Goal: Transaction & Acquisition: Book appointment/travel/reservation

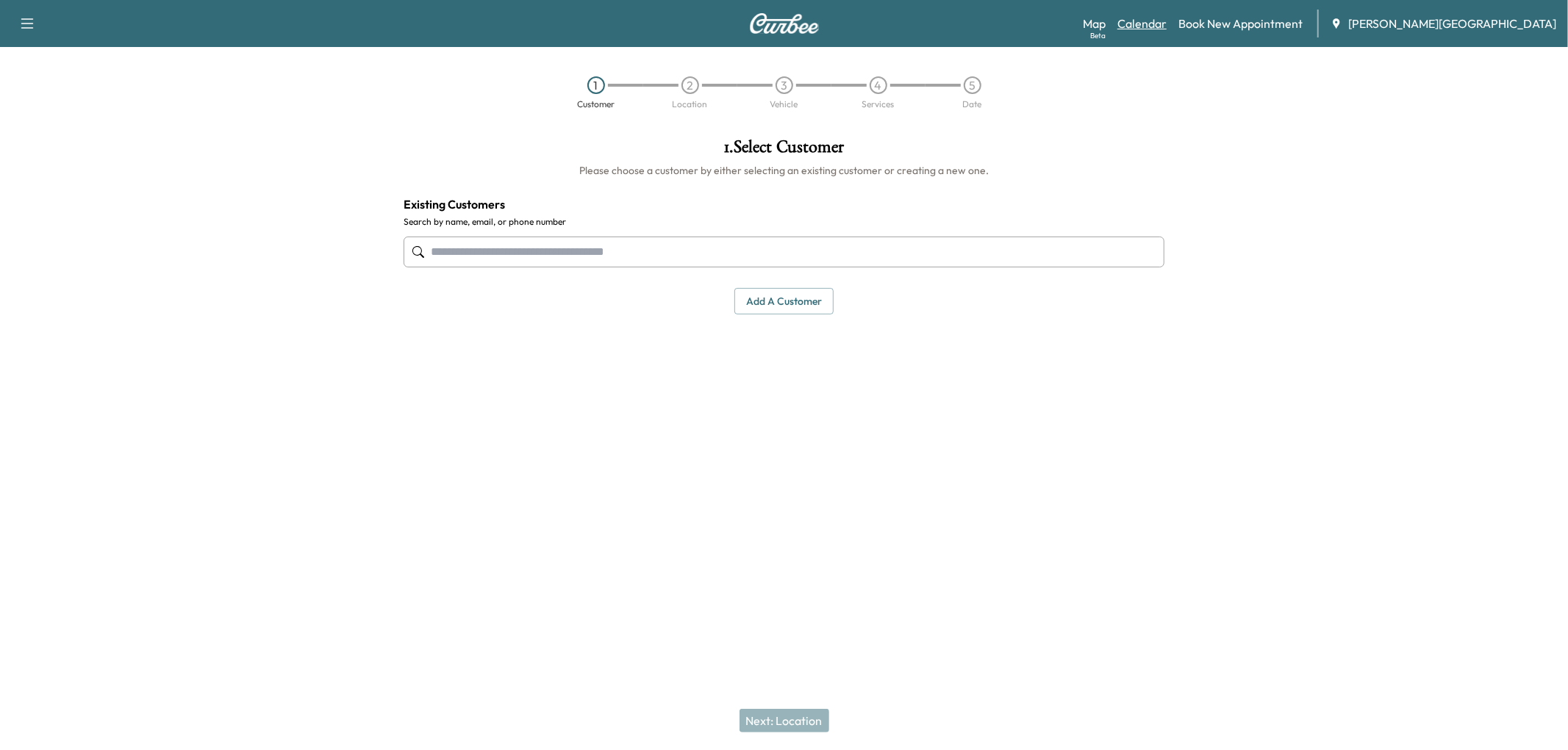
click at [1167, 32] on link "Calendar" at bounding box center [1141, 23] width 49 height 18
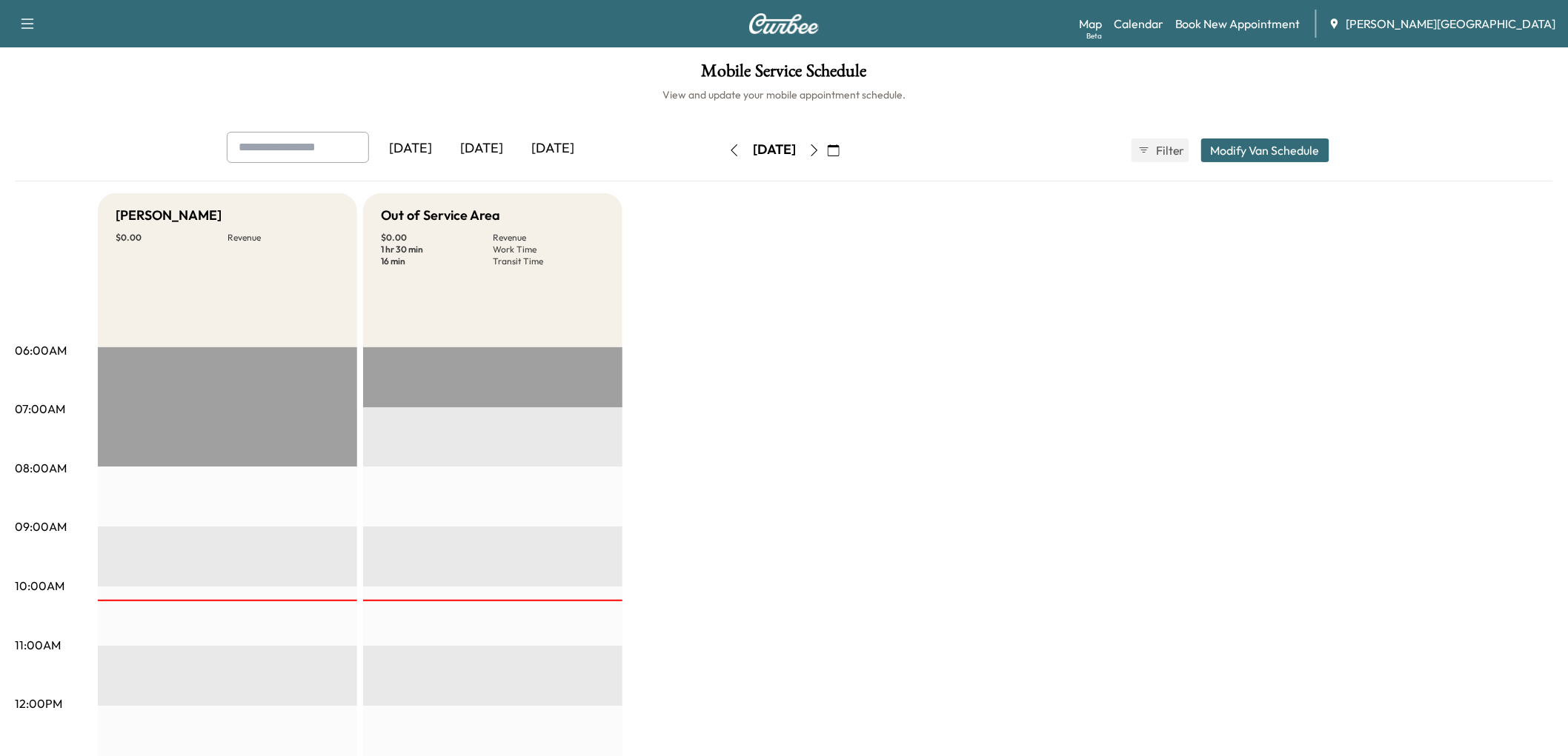
drag, startPoint x: 491, startPoint y: 170, endPoint x: 513, endPoint y: 172, distance: 22.1
click at [510, 166] on div "[DATE]" at bounding box center [482, 149] width 71 height 34
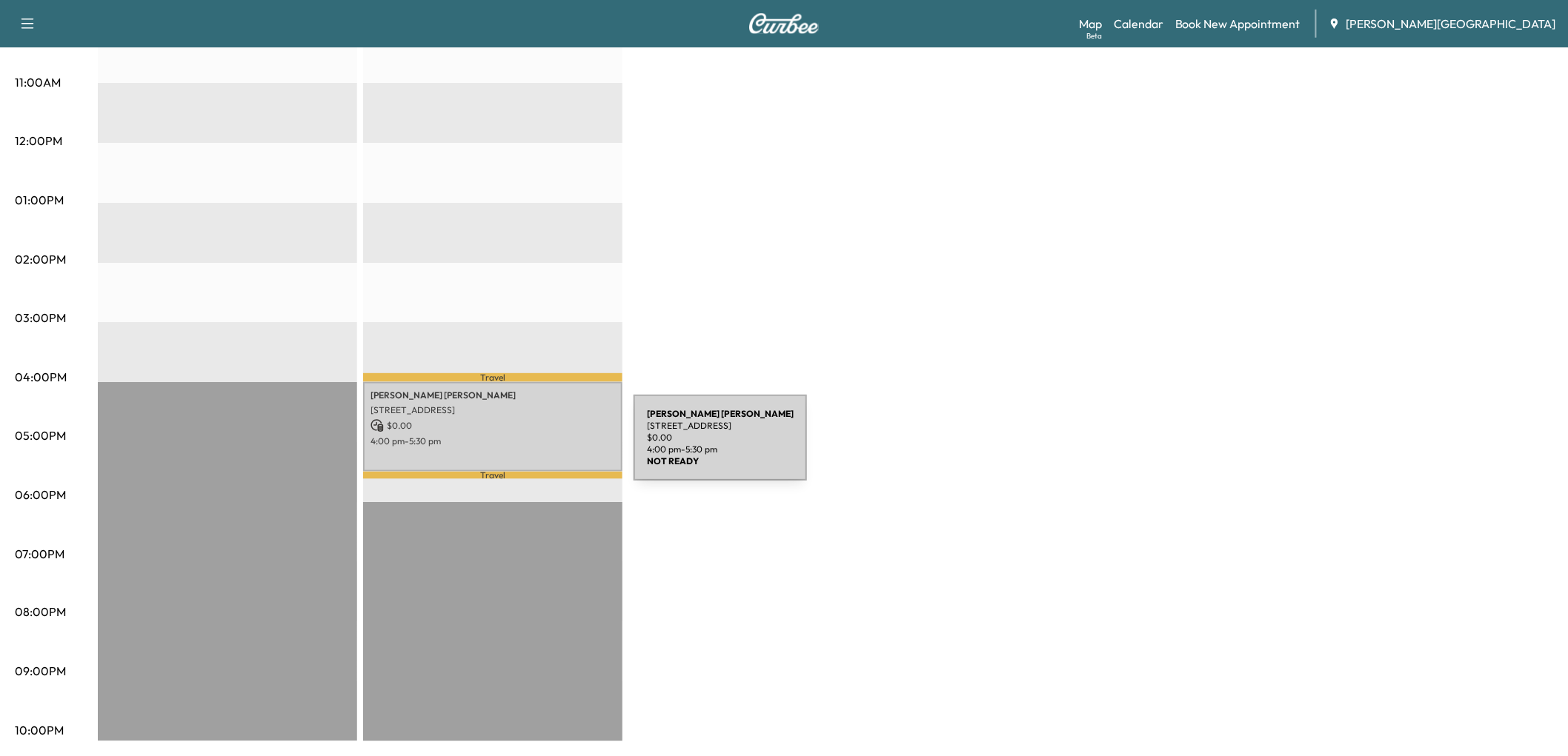
click at [522, 432] on p "$ 0.00" at bounding box center [493, 425] width 245 height 13
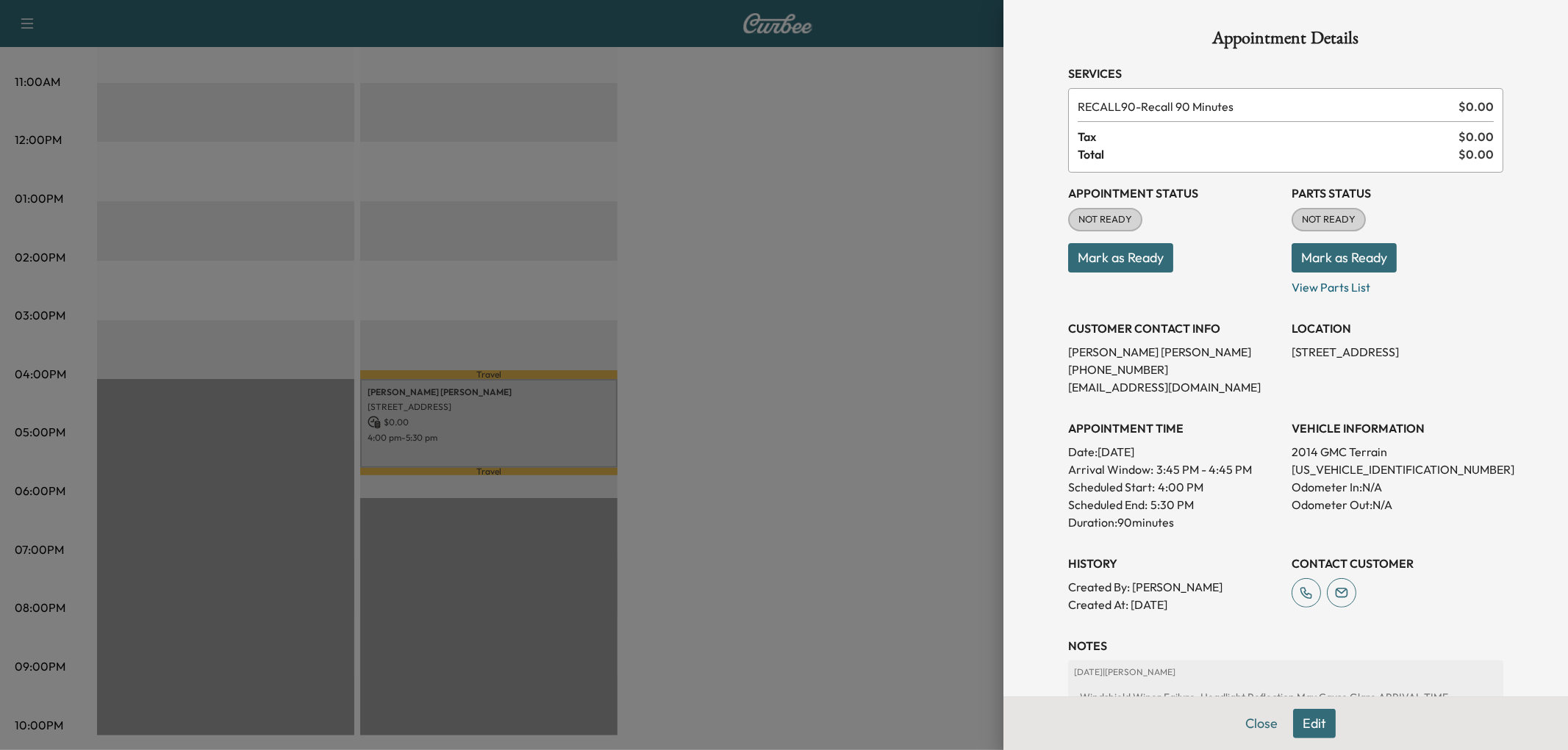
click at [1143, 273] on button "Mark as Ready" at bounding box center [1120, 258] width 105 height 29
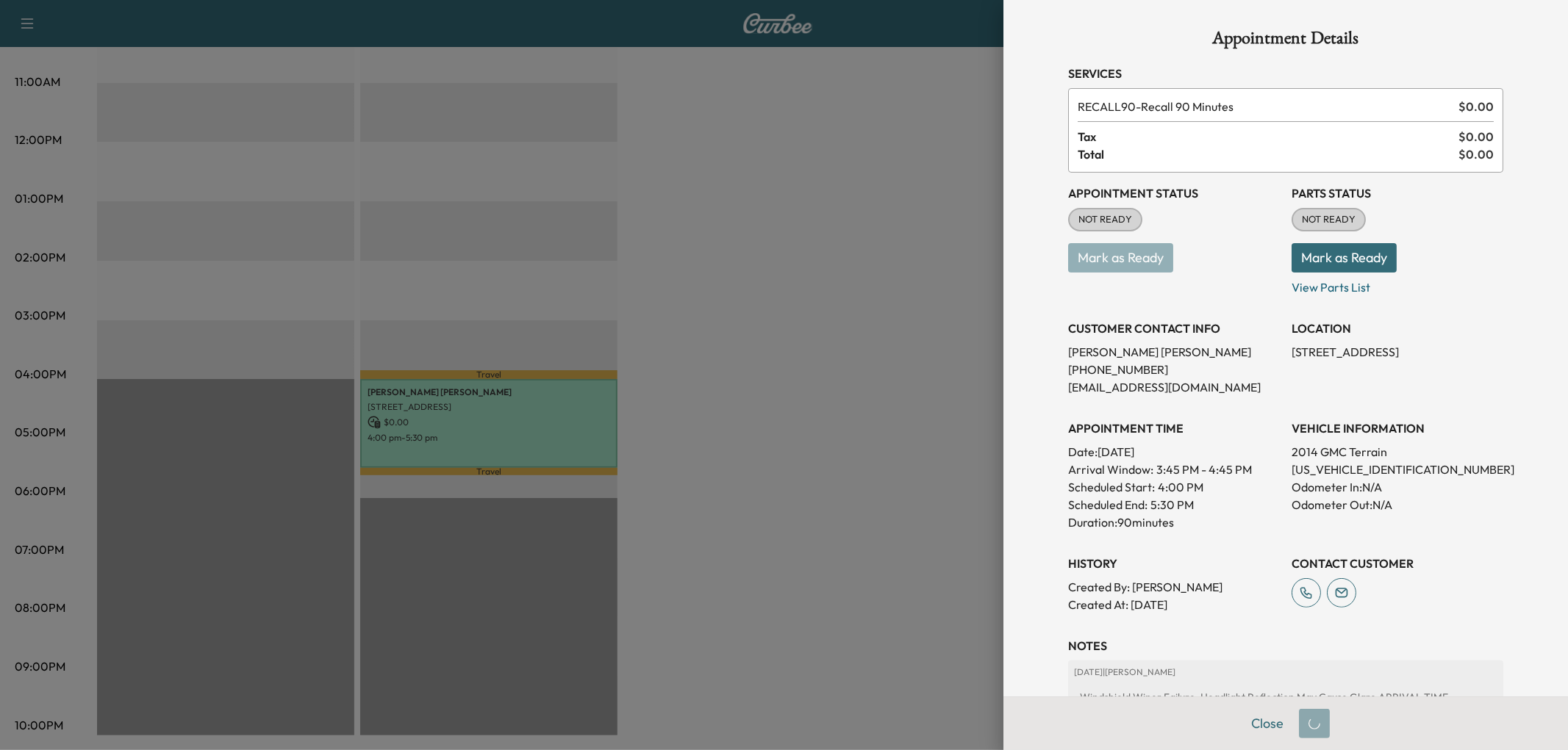
click at [792, 506] on div at bounding box center [784, 375] width 1568 height 750
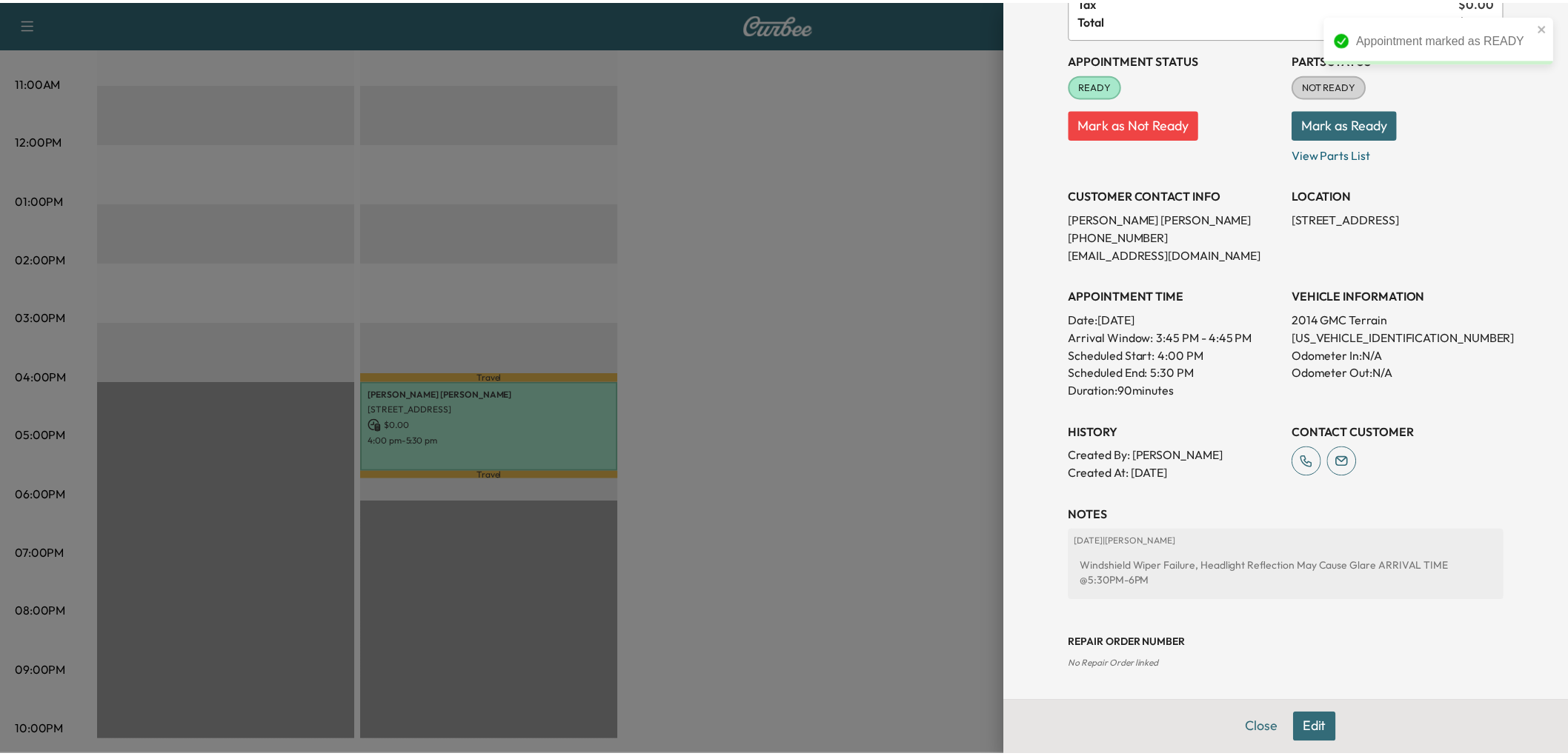
scroll to position [314, 0]
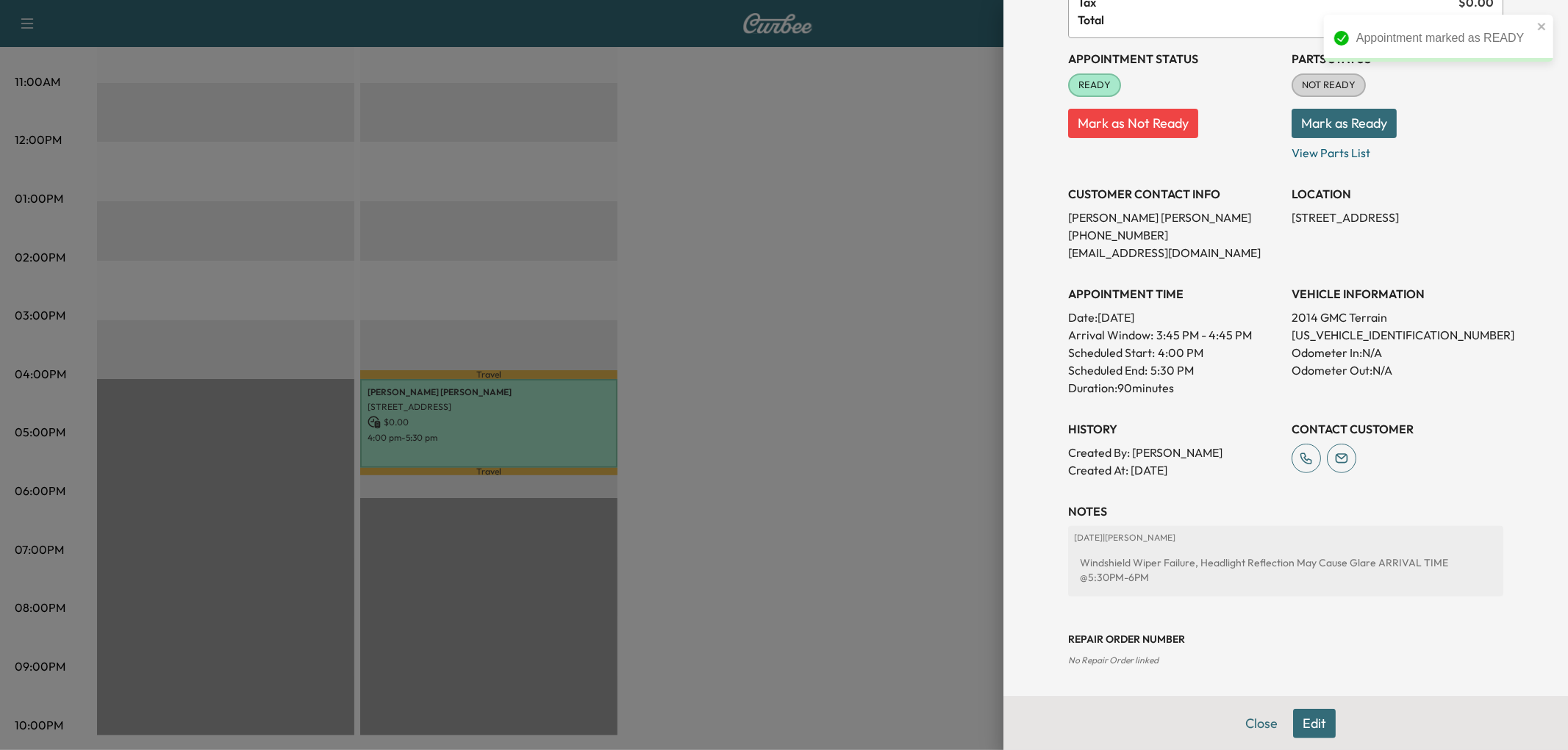
click at [1344, 327] on p "[US_VEHICLE_IDENTIFICATION_NUMBER]" at bounding box center [1397, 335] width 211 height 18
copy p "[US_VEHICLE_IDENTIFICATION_NUMBER]"
click at [782, 313] on div at bounding box center [784, 375] width 1568 height 750
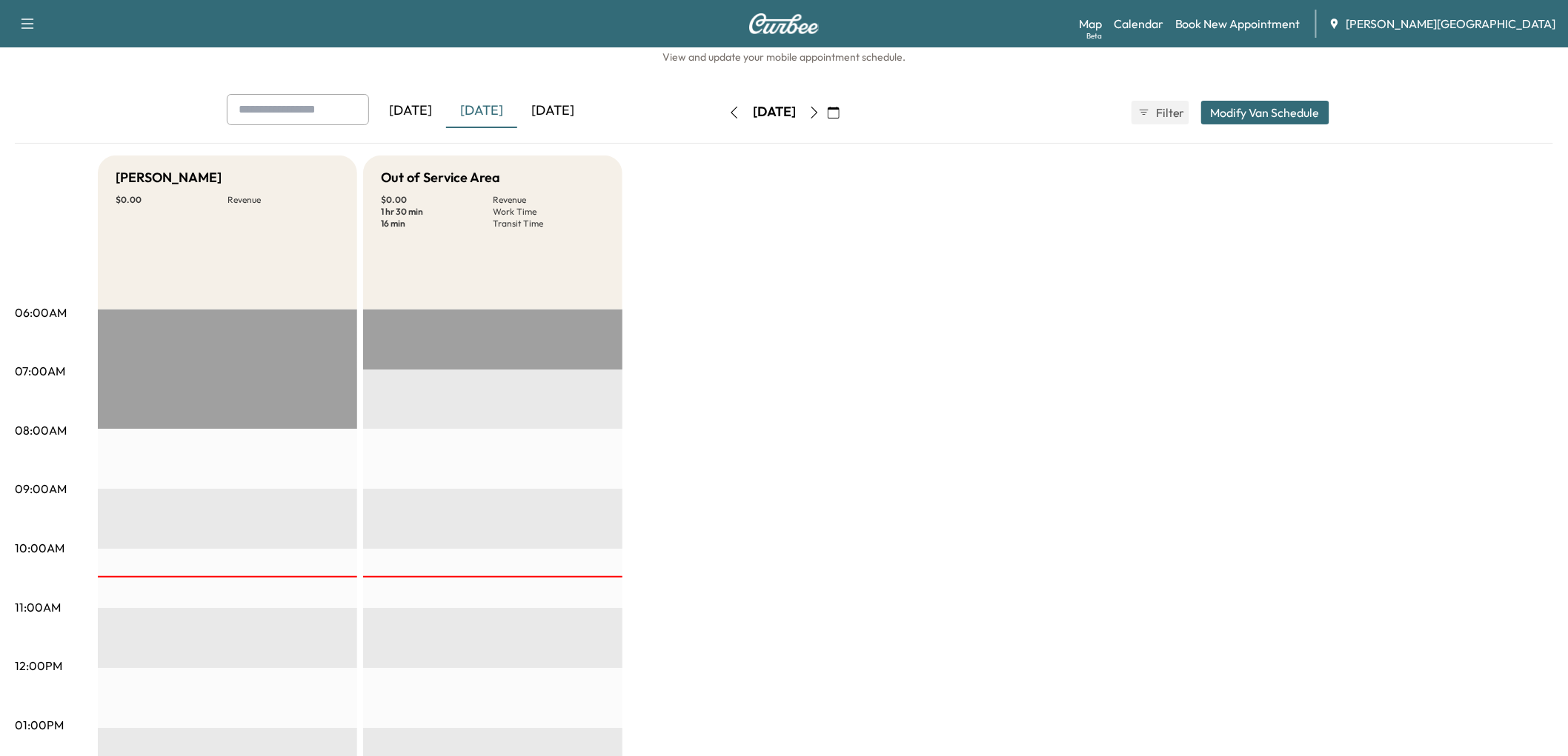
scroll to position [0, 0]
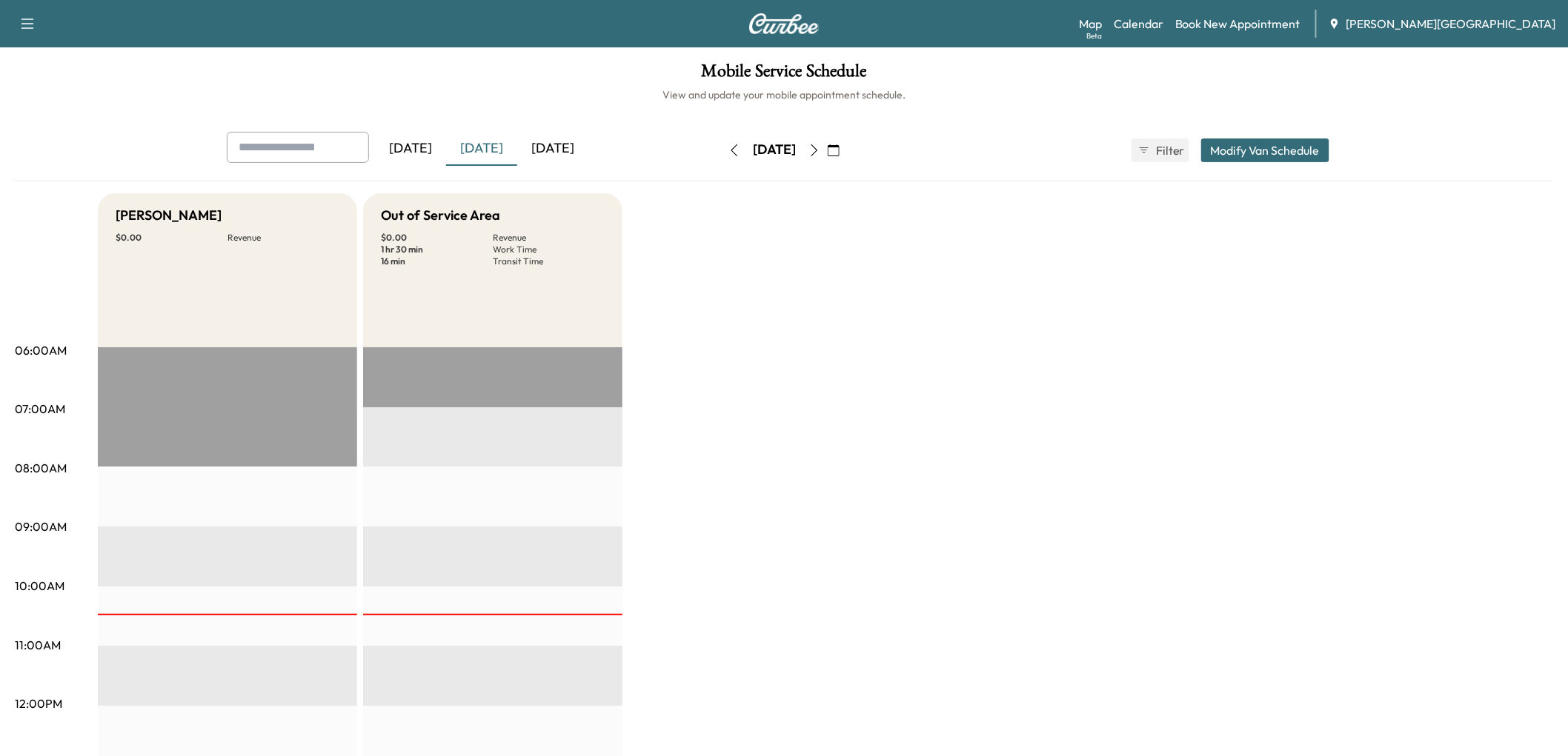
drag, startPoint x: 865, startPoint y: 179, endPoint x: 829, endPoint y: 232, distance: 64.1
click at [821, 156] on icon "button" at bounding box center [814, 149] width 12 height 12
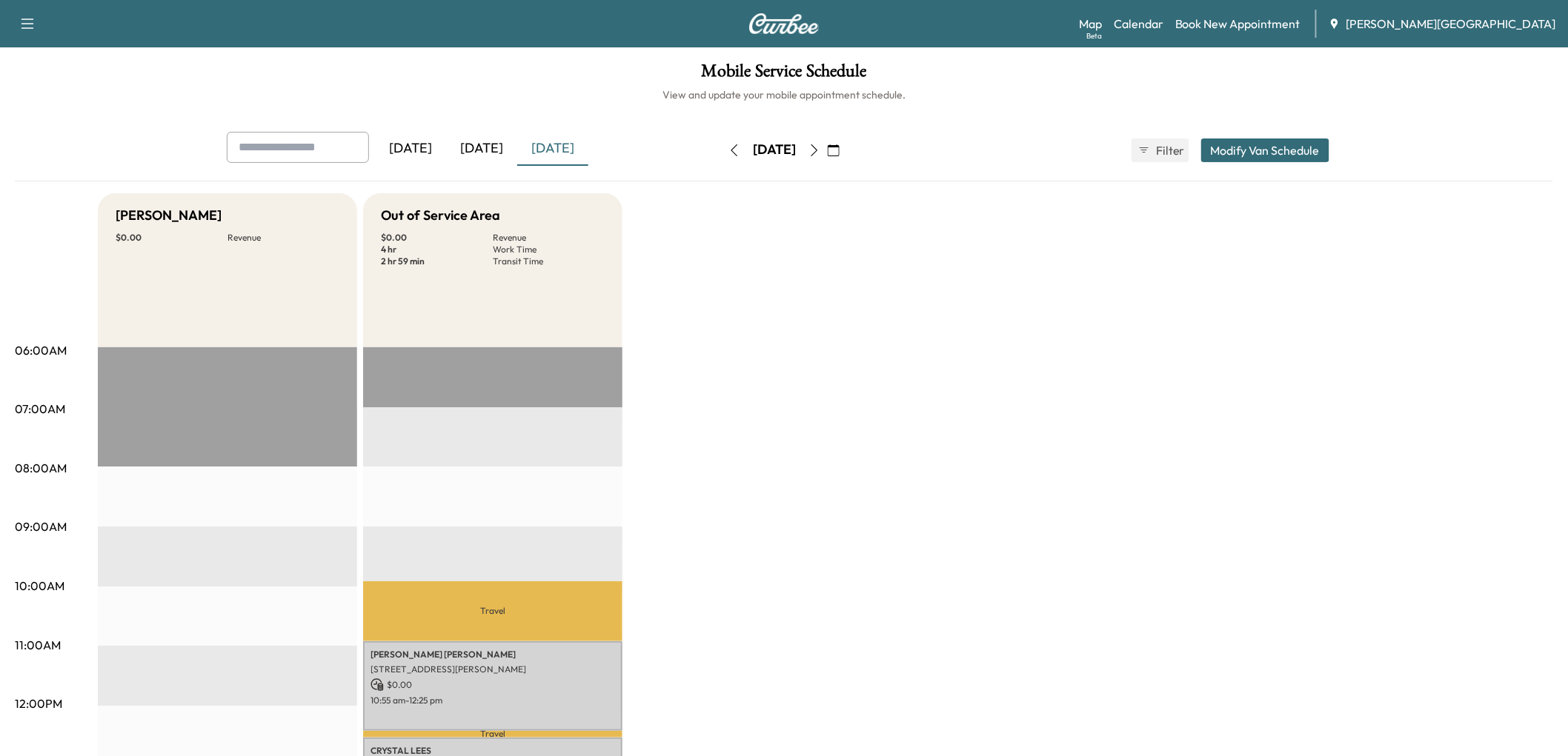
click at [821, 156] on icon "button" at bounding box center [814, 149] width 12 height 12
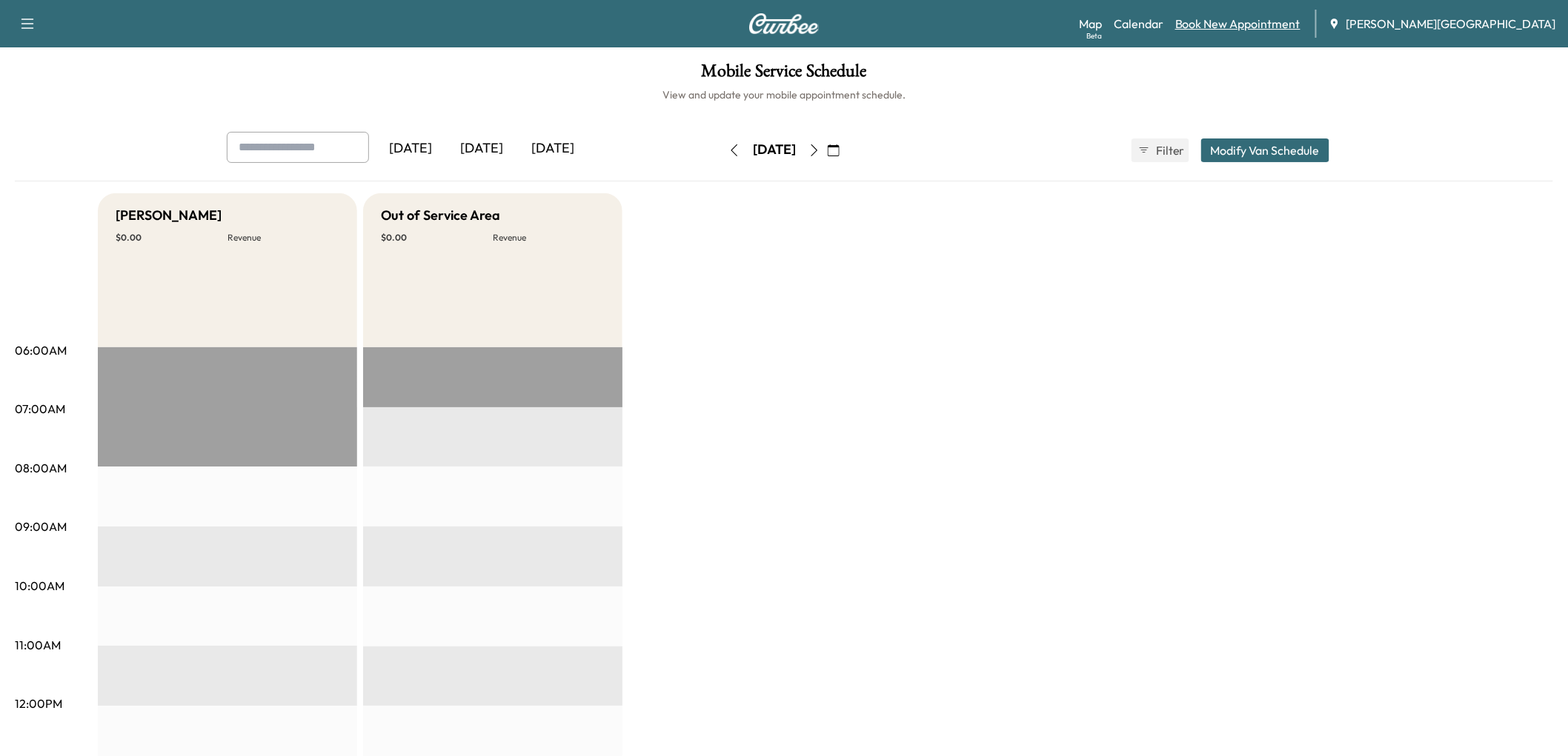
click at [1295, 33] on link "Book New Appointment" at bounding box center [1239, 23] width 126 height 18
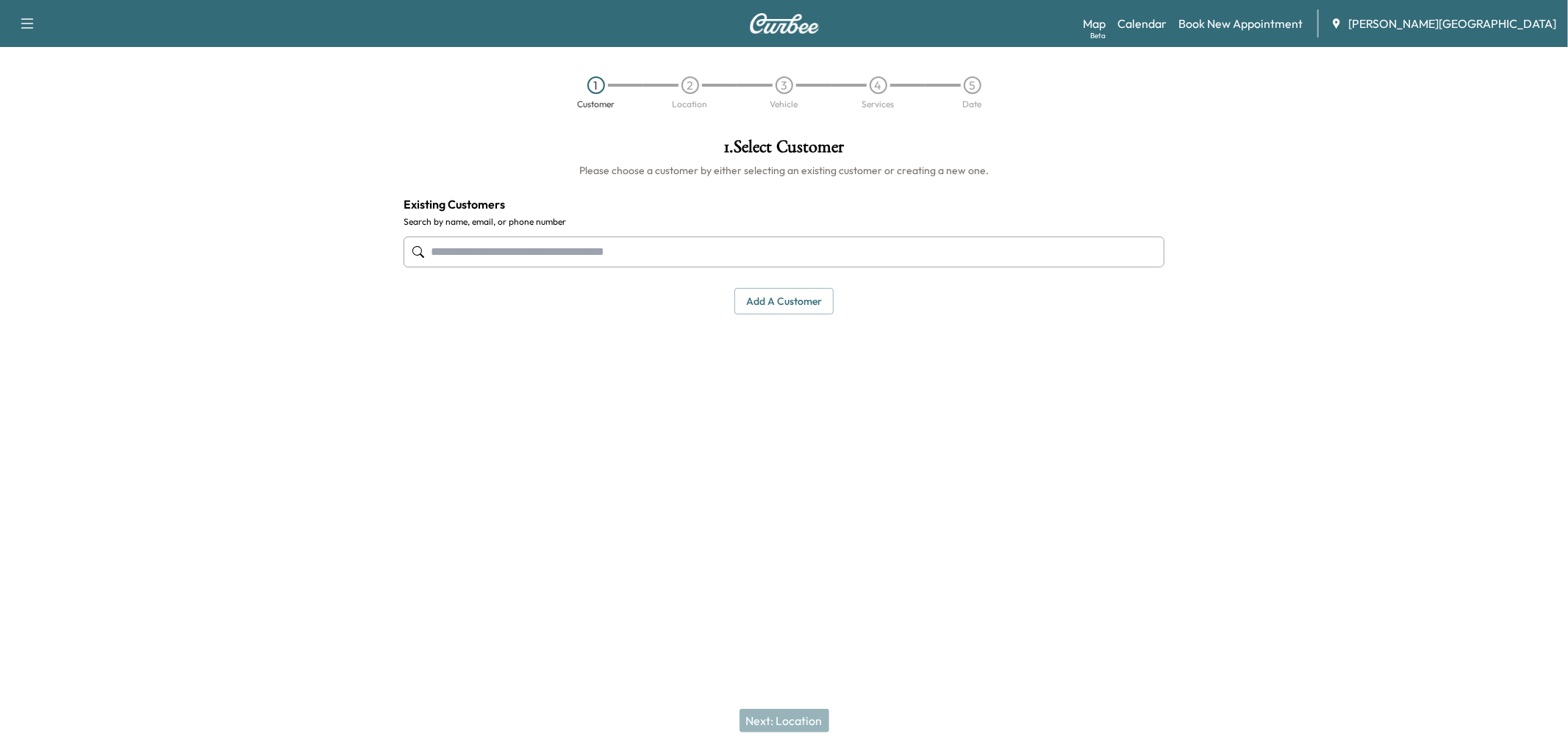
drag, startPoint x: 744, startPoint y: 294, endPoint x: 754, endPoint y: 289, distance: 11.2
click at [754, 267] on input "text" at bounding box center [784, 252] width 761 height 31
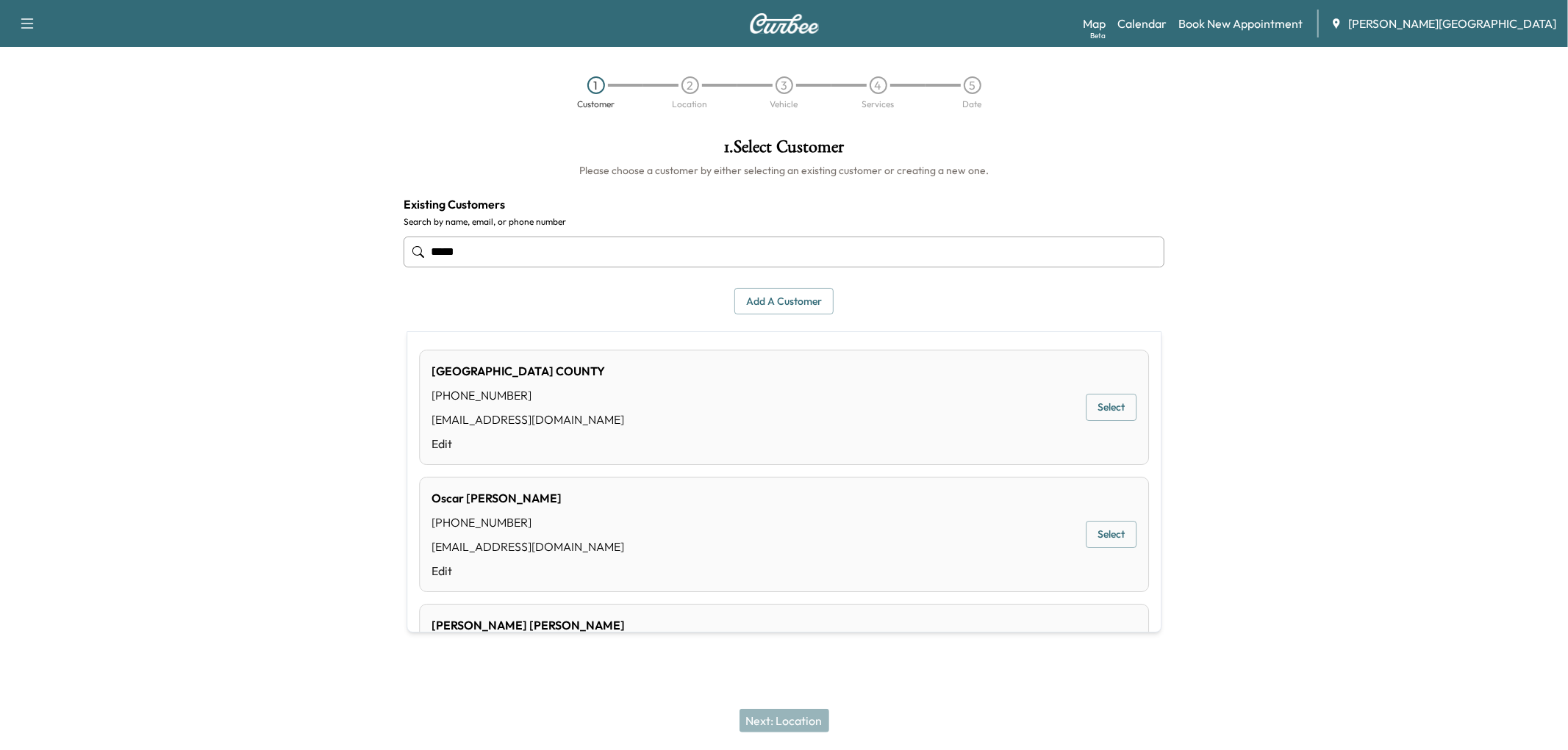
click at [1100, 414] on button "Select" at bounding box center [1111, 407] width 51 height 27
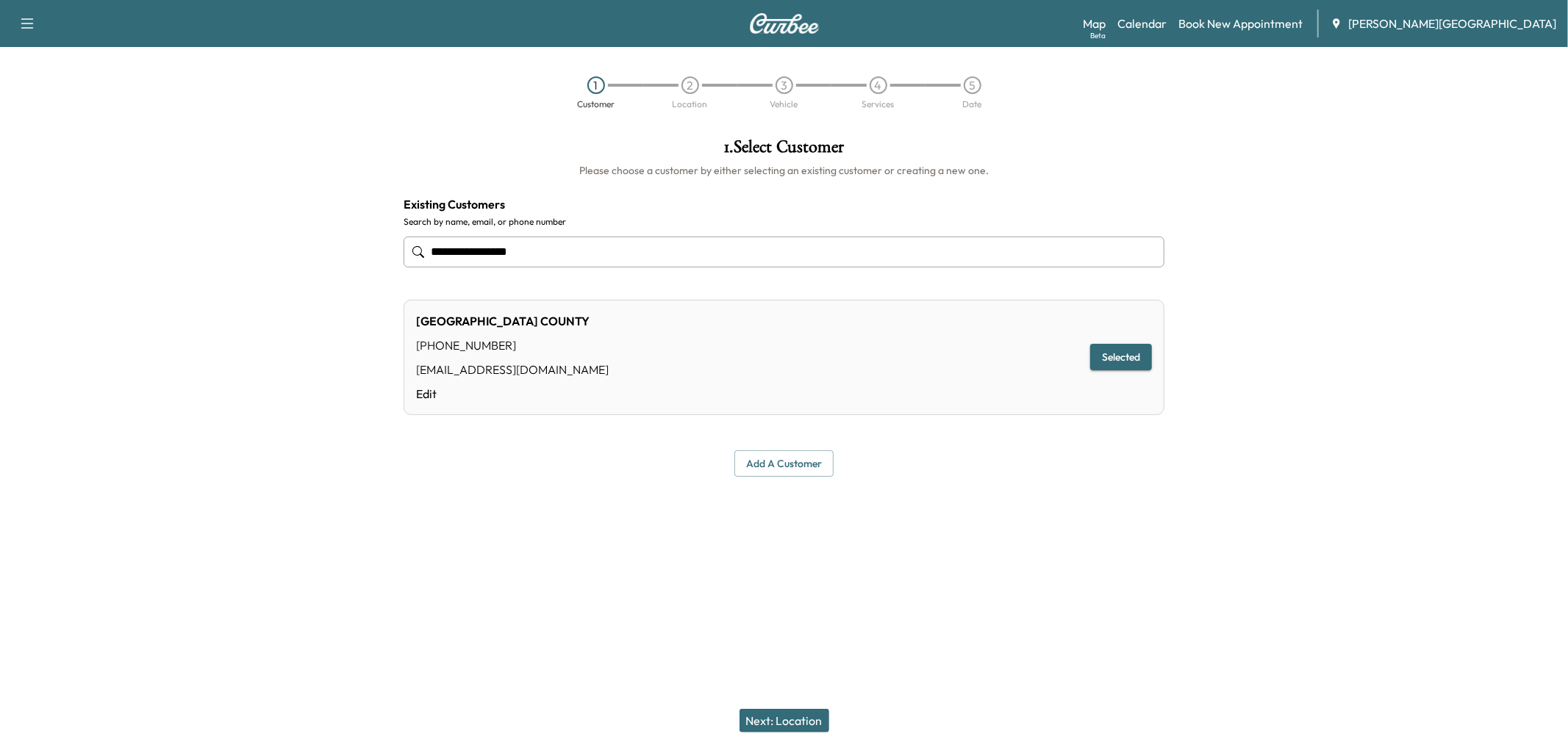
type input "**********"
click at [789, 709] on button "Next: Location" at bounding box center [784, 721] width 90 height 24
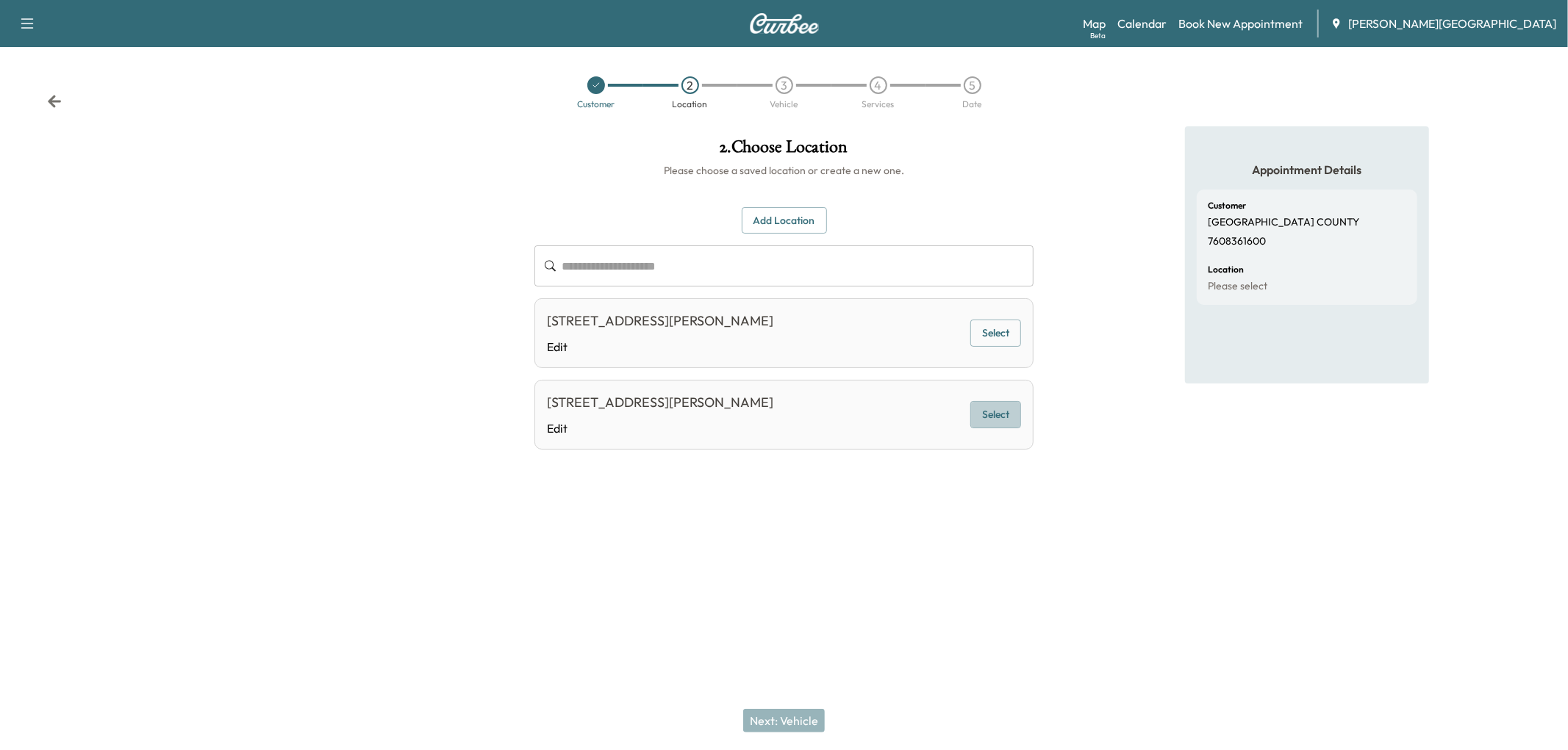
click at [988, 428] on button "Select" at bounding box center [995, 414] width 51 height 27
click at [812, 713] on button "Next: Vehicle" at bounding box center [784, 721] width 81 height 24
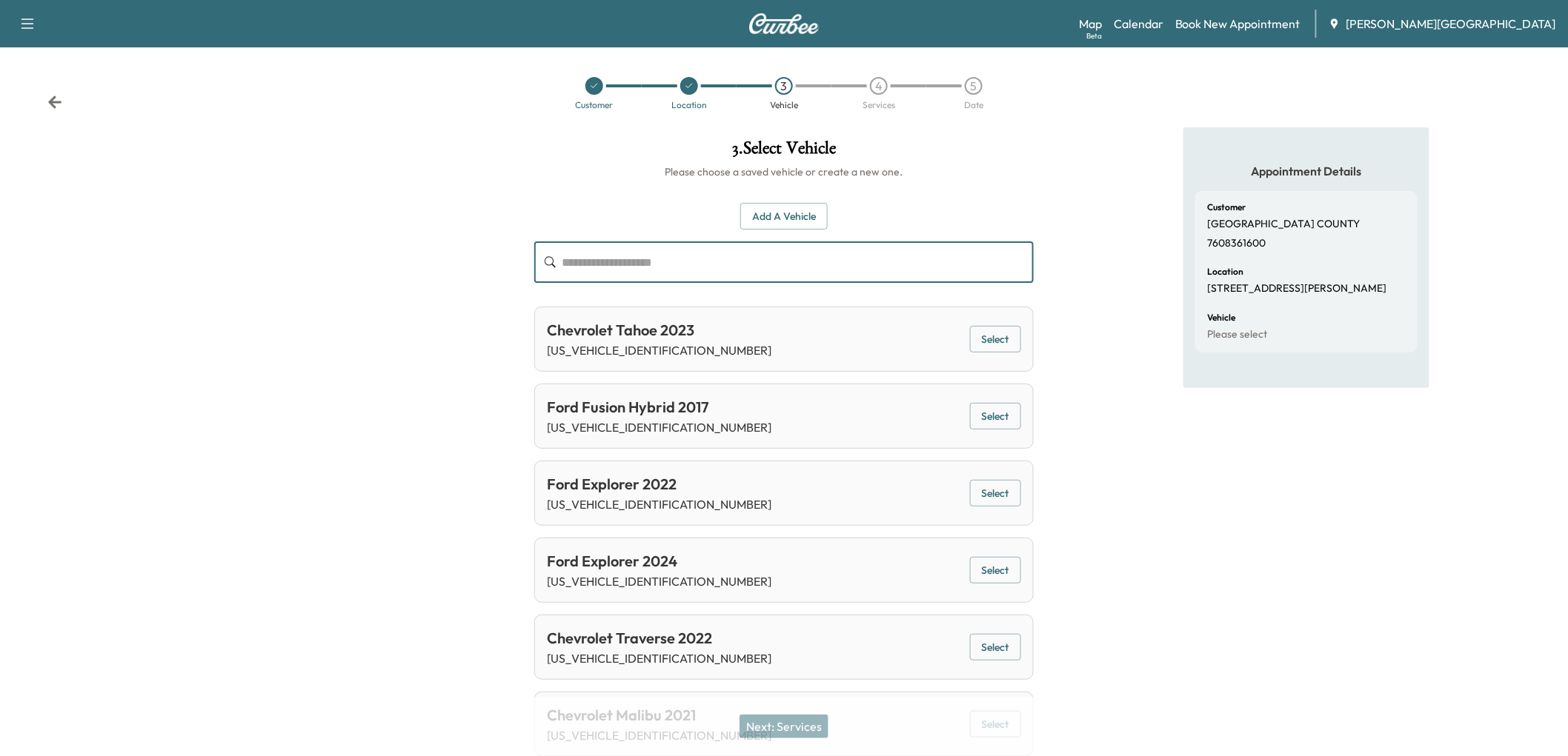
paste input "**********"
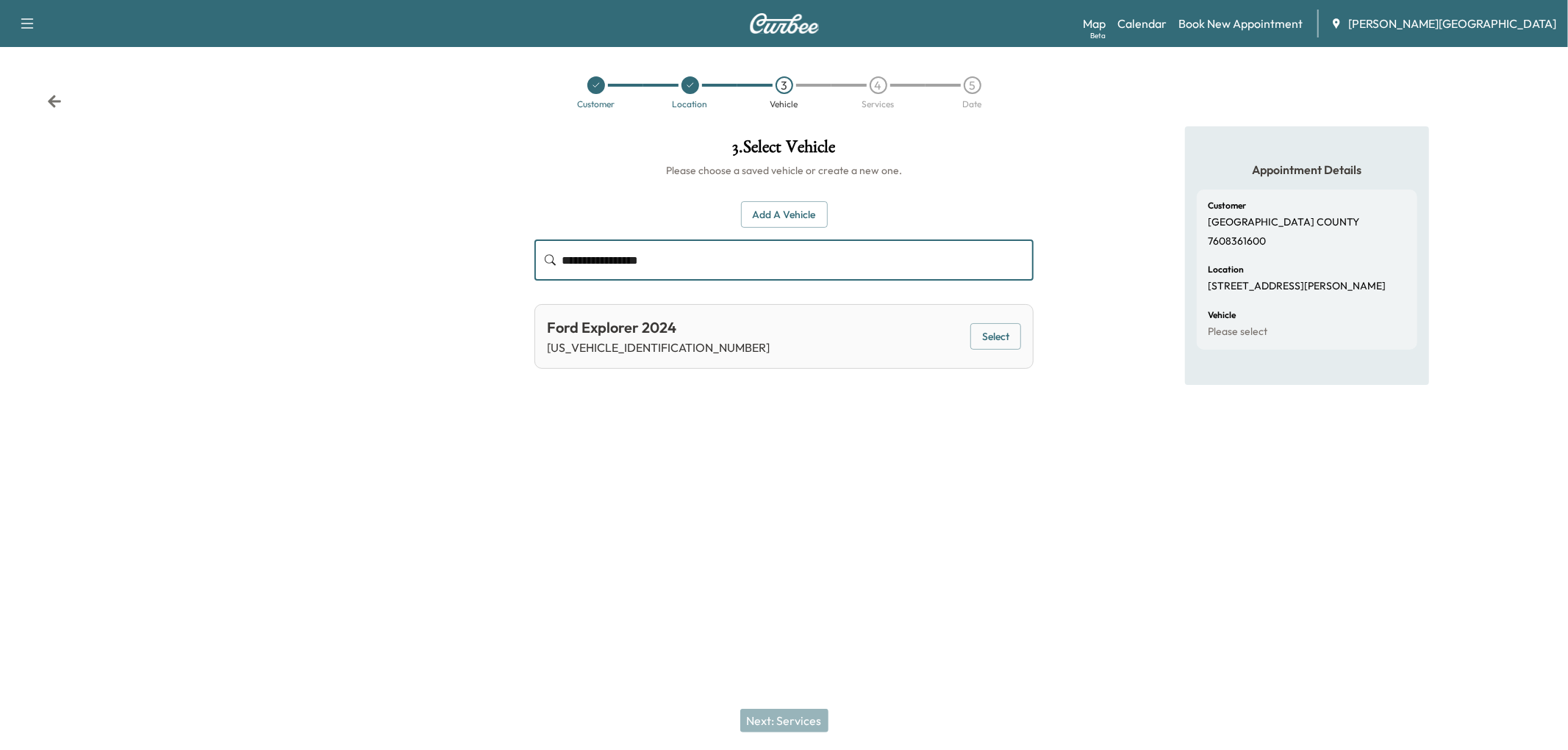
type input "**********"
click at [989, 350] on button "Select" at bounding box center [995, 337] width 51 height 27
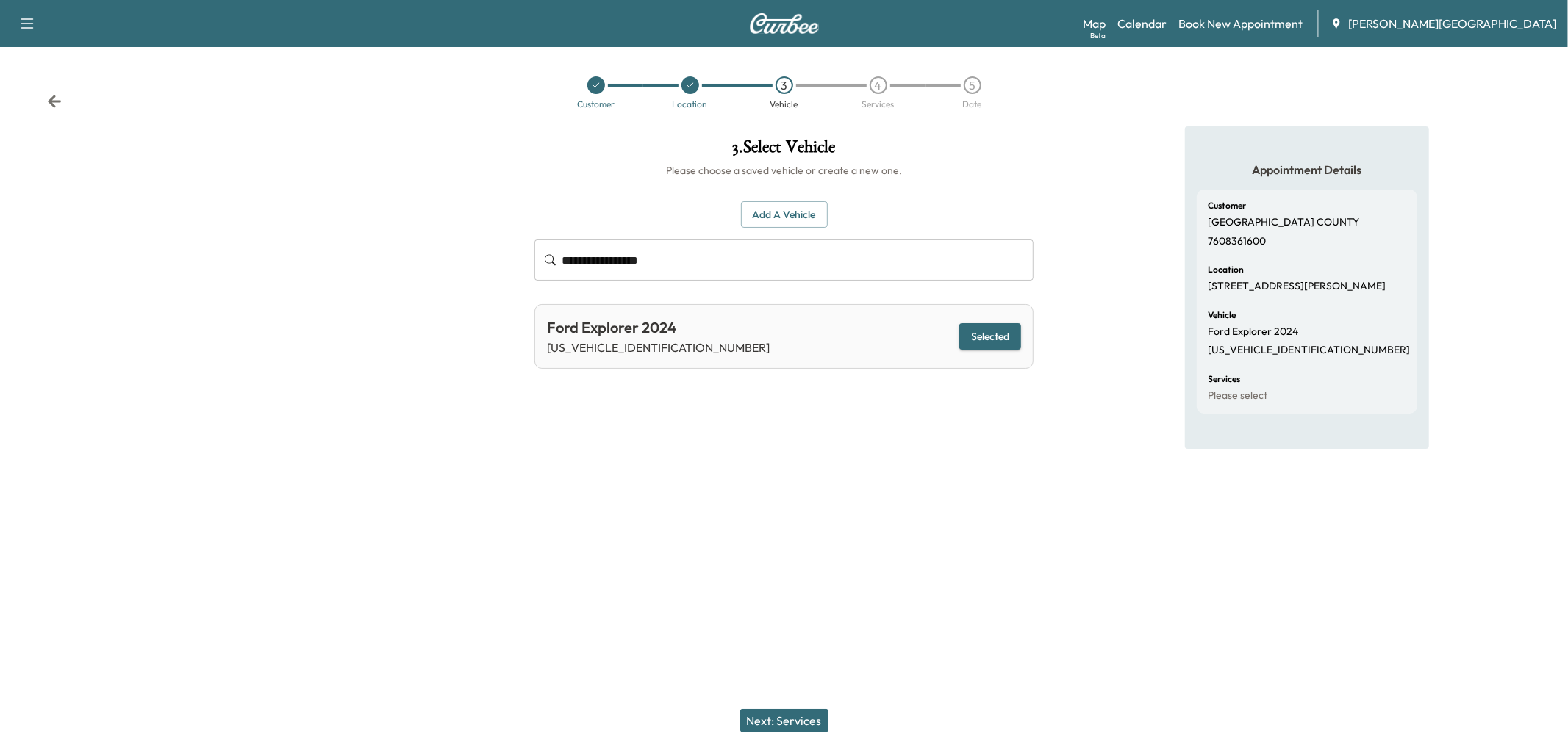
click at [783, 716] on button "Next: Services" at bounding box center [784, 721] width 88 height 24
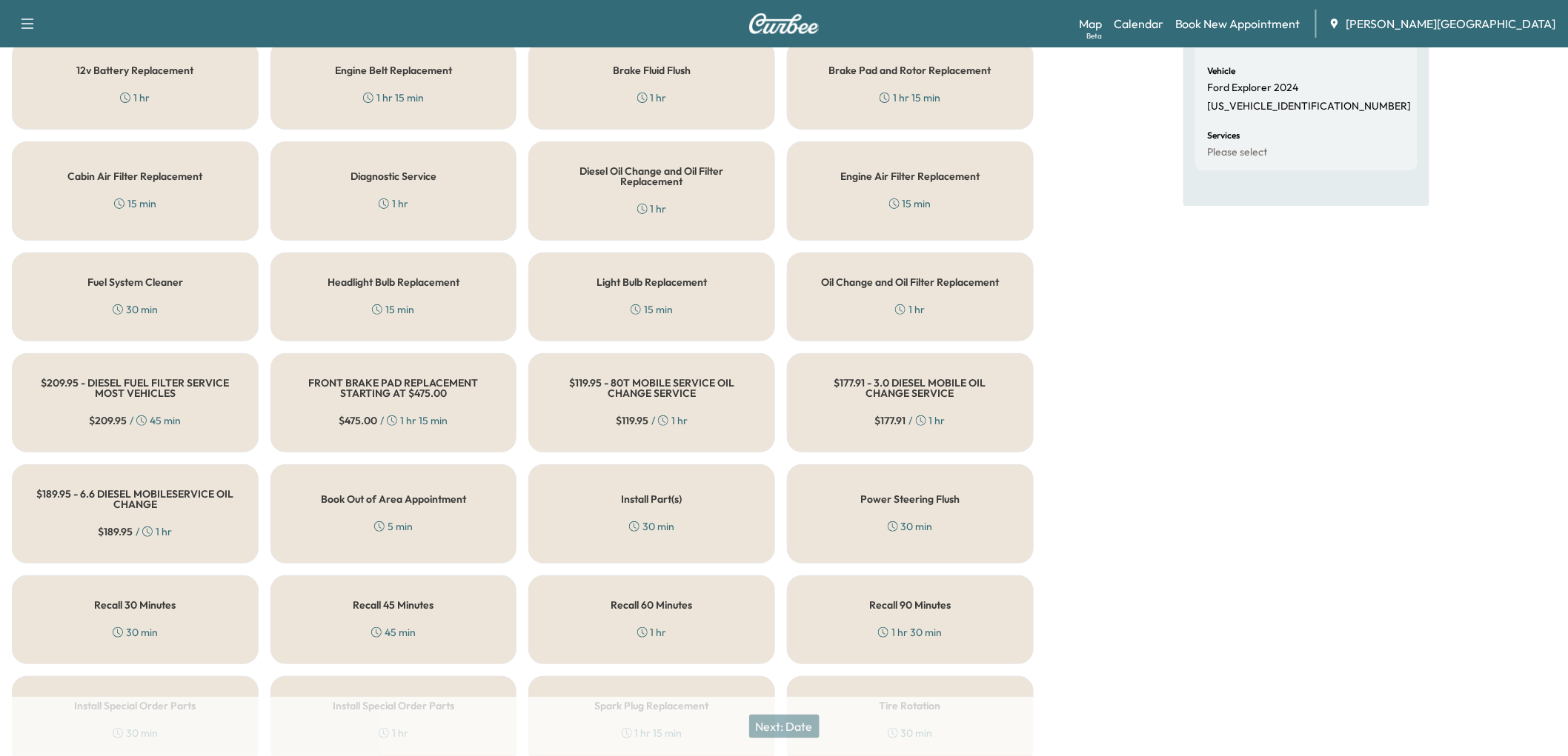
scroll to position [329, 0]
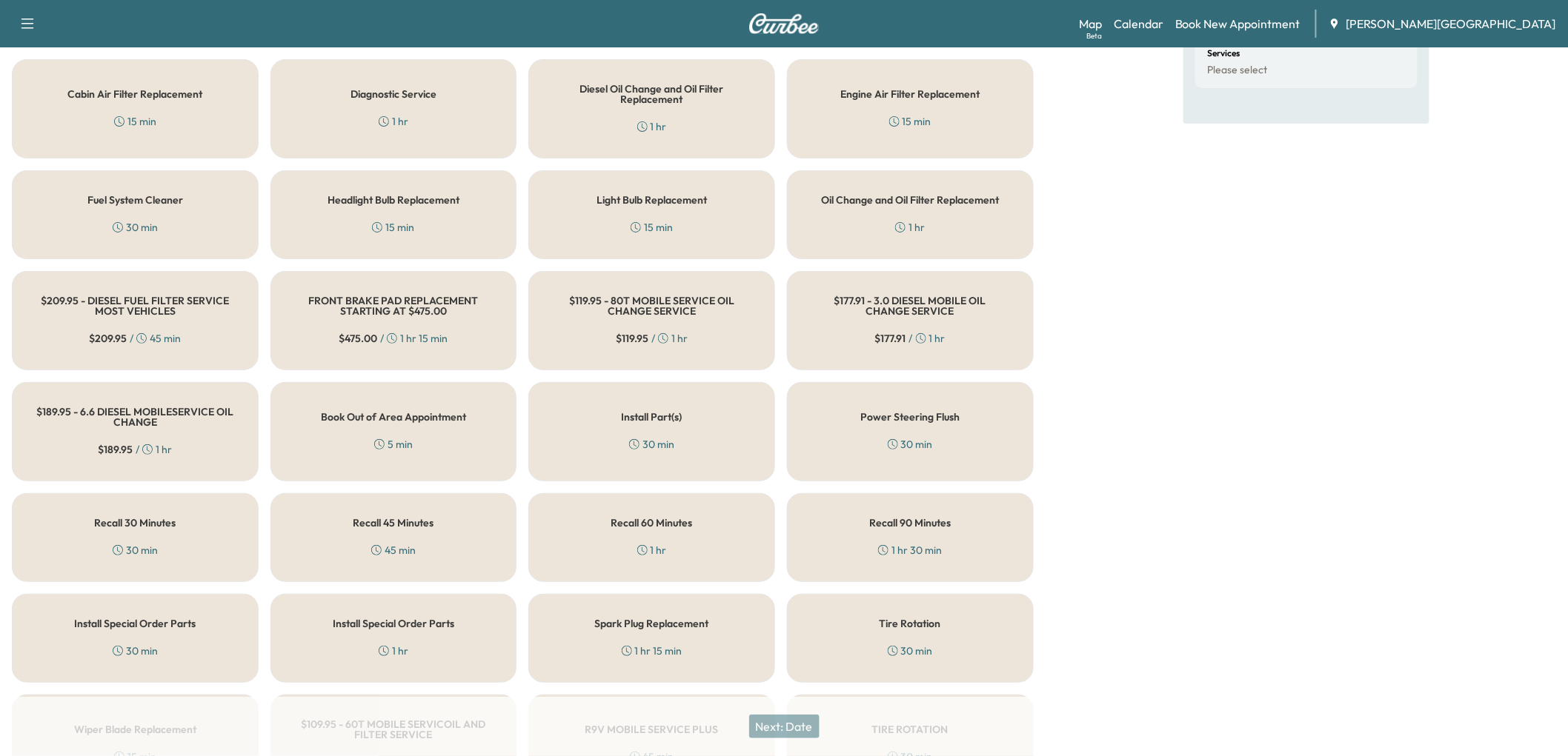
click at [922, 205] on h5 "Oil Change and Oil Filter Replacement" at bounding box center [909, 199] width 177 height 10
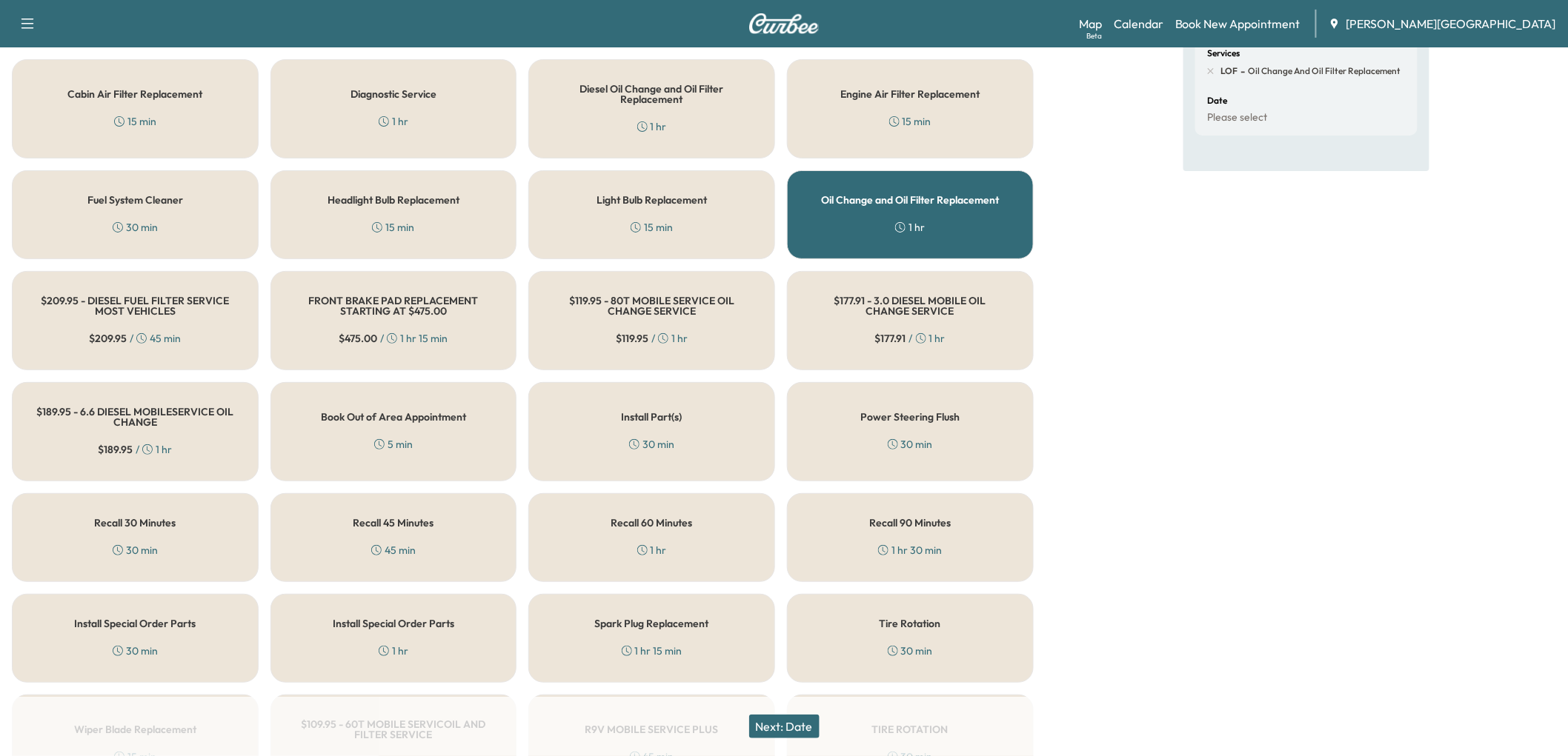
click at [808, 715] on button "Next: Date" at bounding box center [784, 727] width 71 height 24
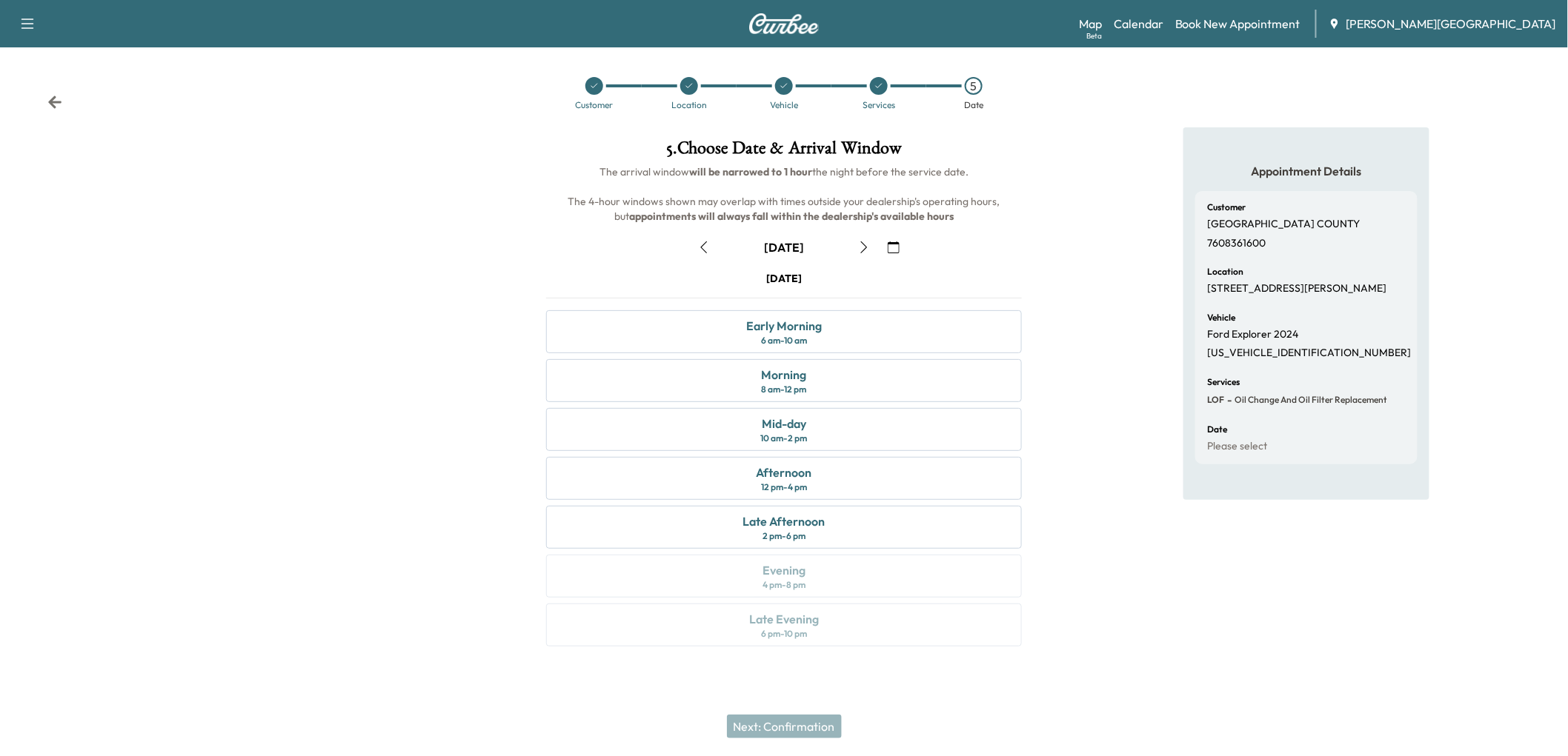
scroll to position [139, 0]
click at [860, 242] on icon "button" at bounding box center [863, 247] width 12 height 12
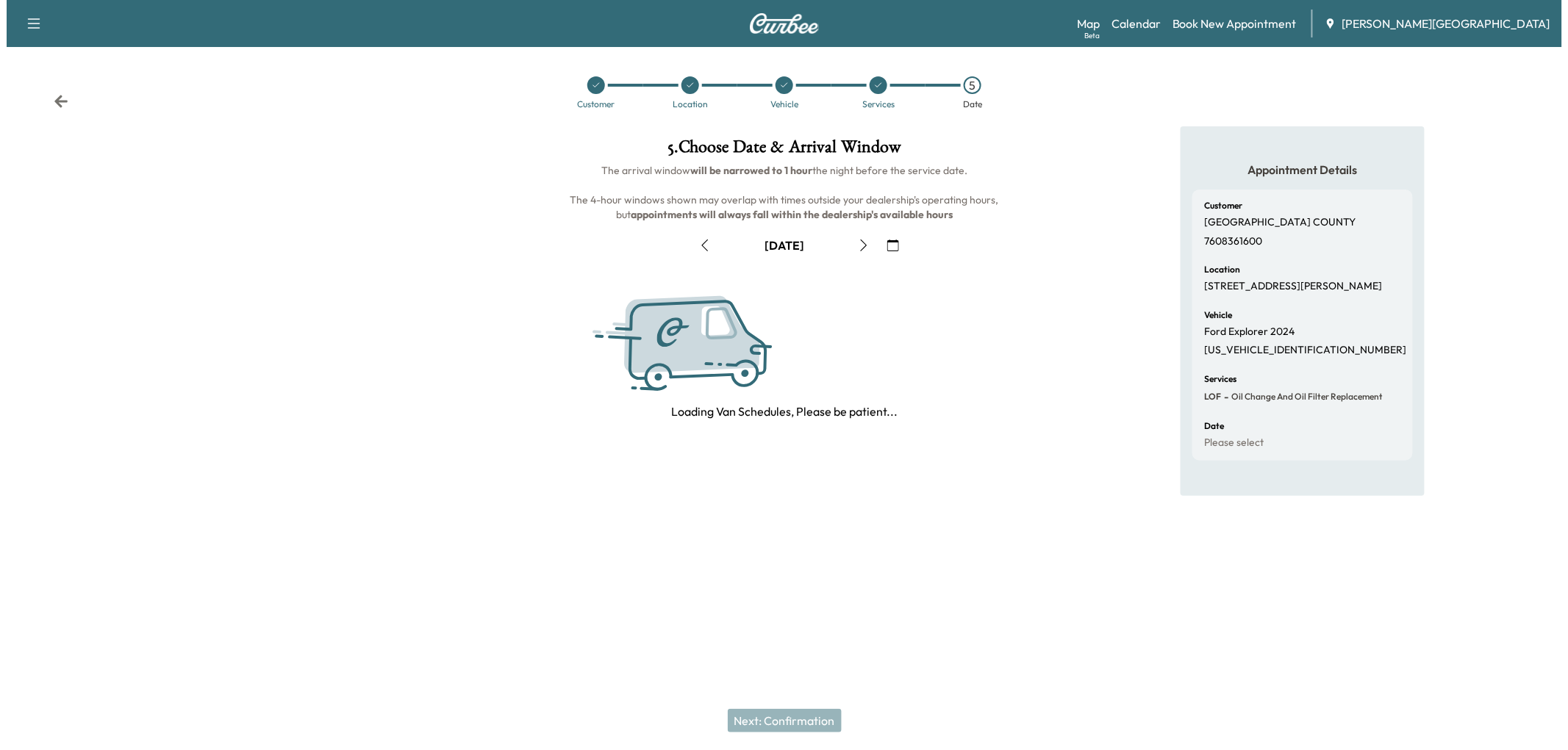
scroll to position [0, 0]
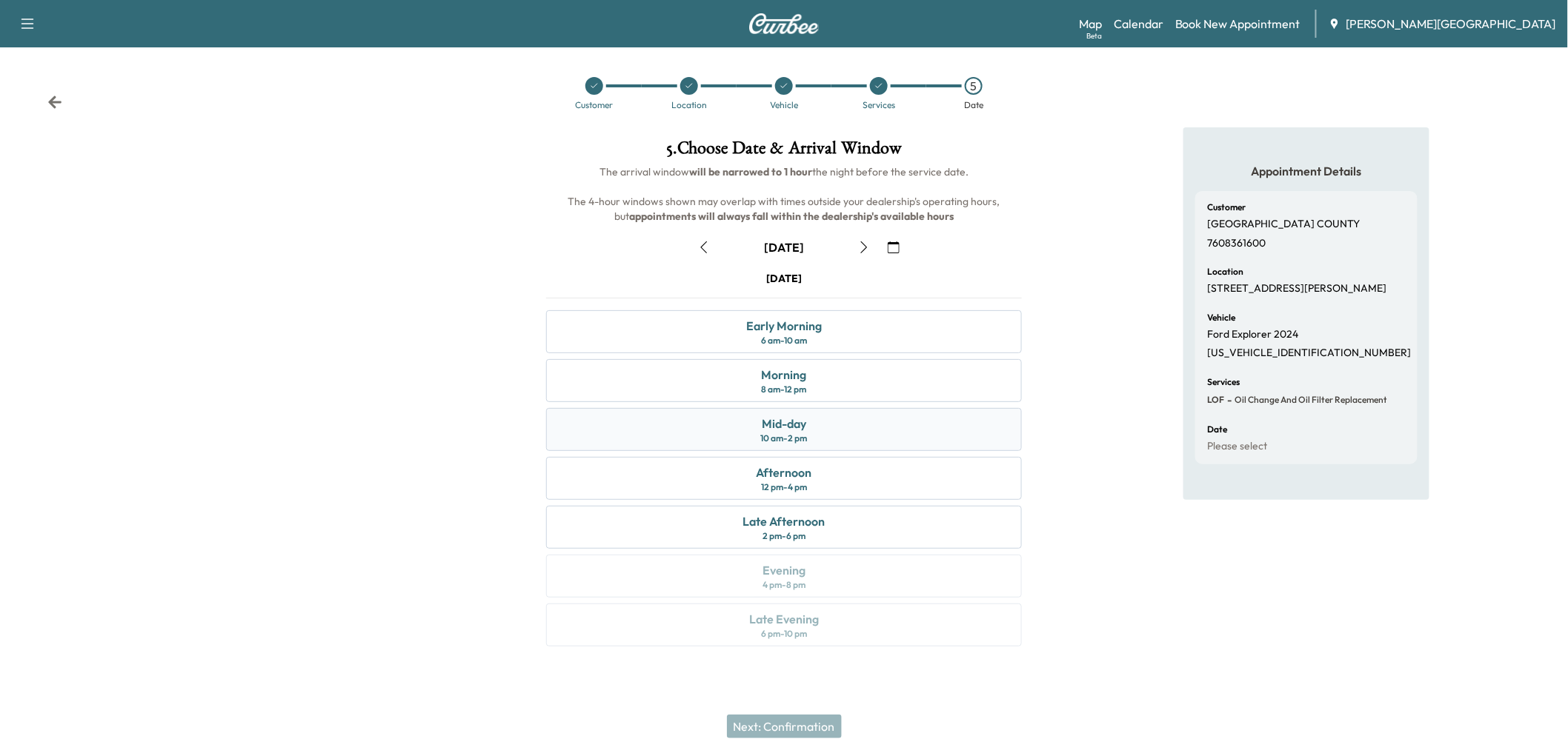
click at [791, 451] on div "Mid-day 10 am - 2 pm" at bounding box center [784, 429] width 475 height 43
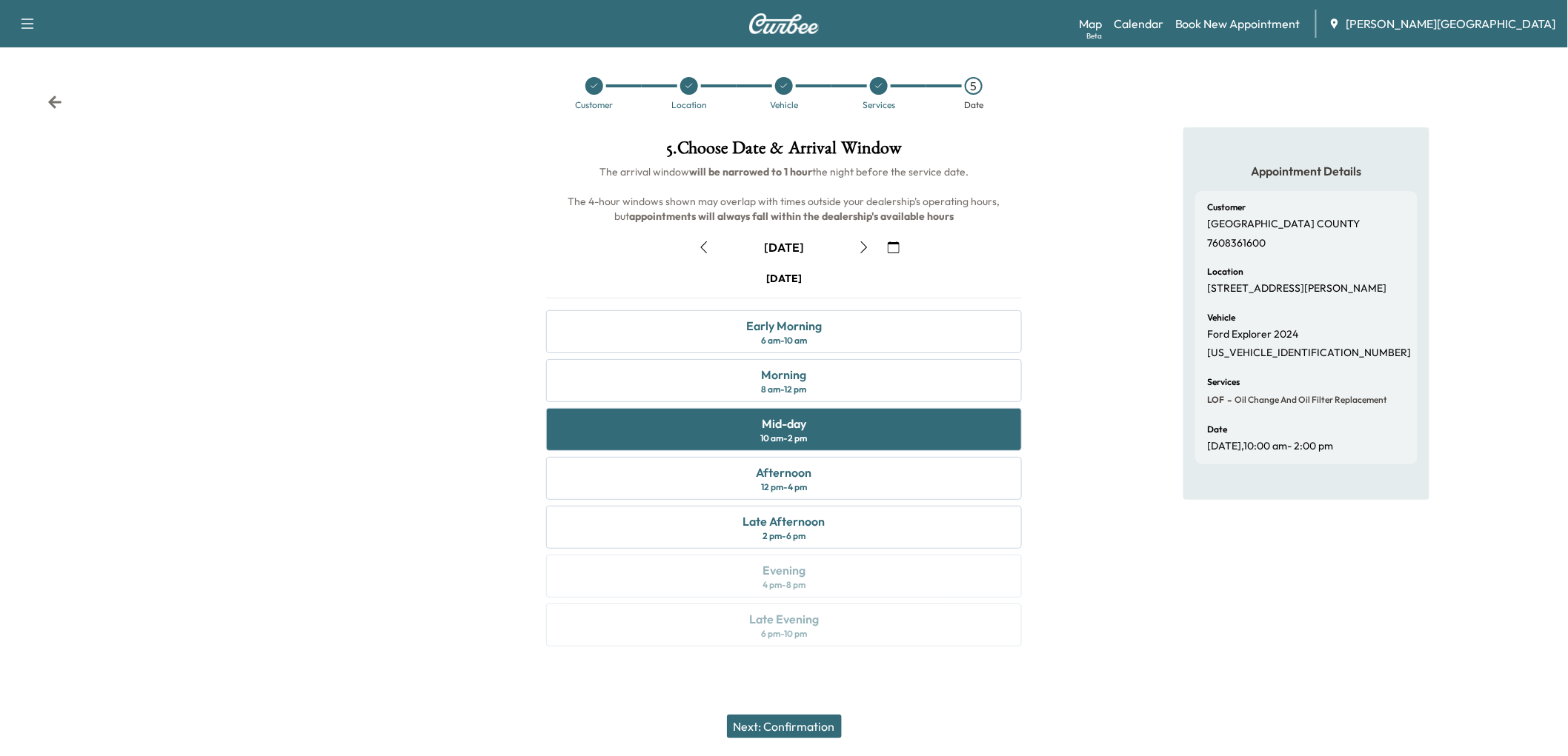
click at [804, 720] on button "Next: Confirmation" at bounding box center [784, 727] width 115 height 24
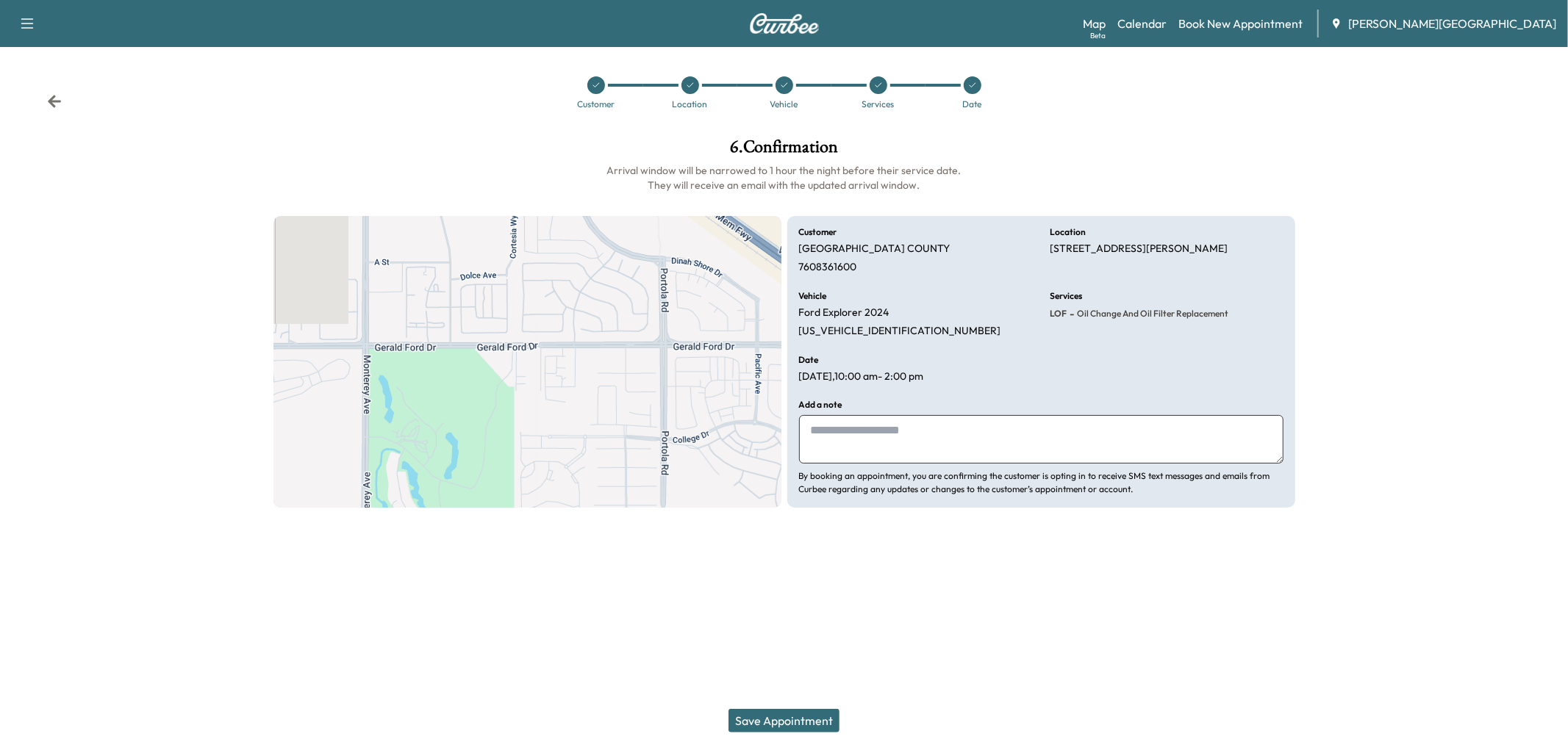
drag, startPoint x: 849, startPoint y: 506, endPoint x: 849, endPoint y: 516, distance: 10.0
click at [849, 496] on div "Add a note By booking an appointment, you are confirming the customer is opting…" at bounding box center [1041, 448] width 484 height 95
click at [849, 463] on textarea at bounding box center [1041, 439] width 484 height 48
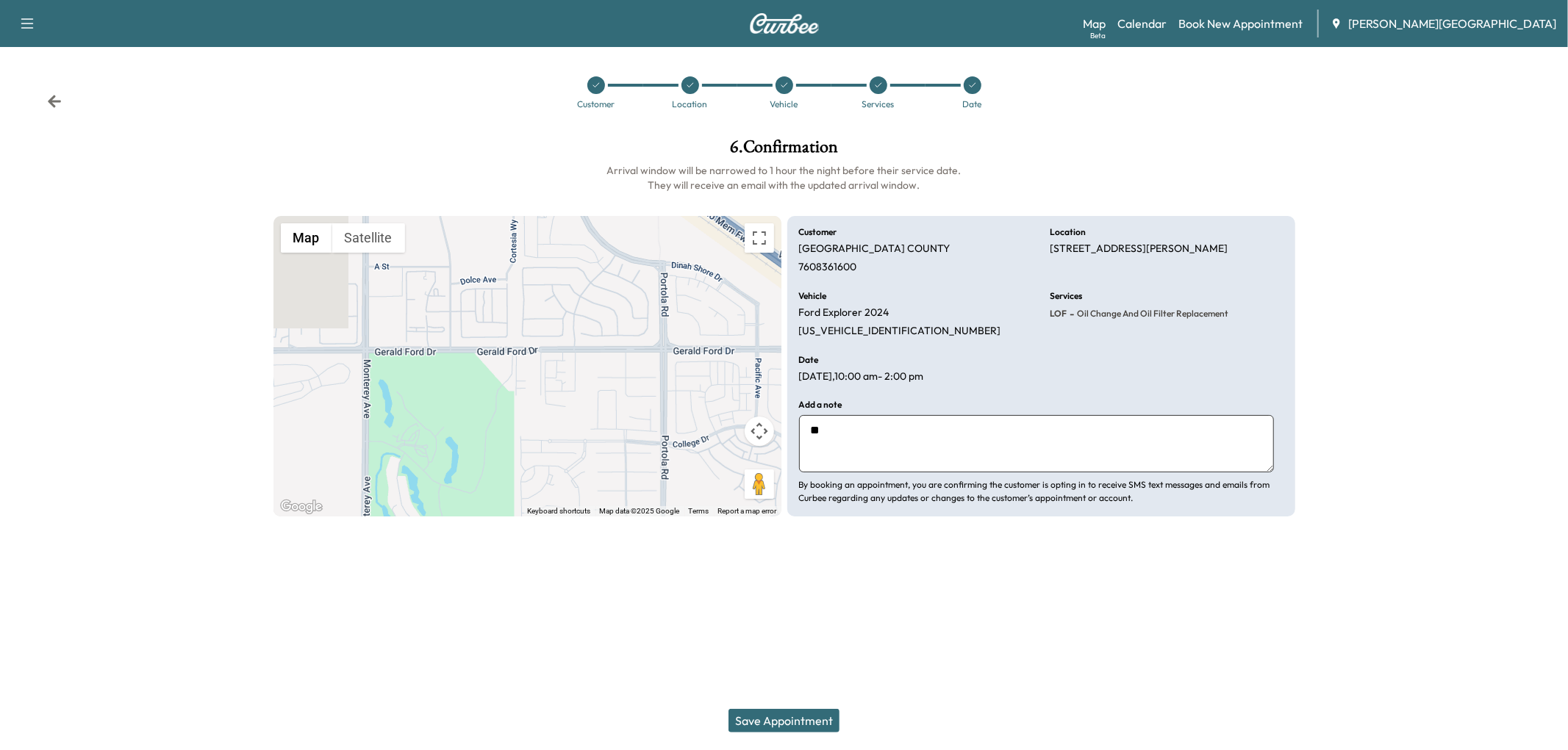
type textarea "*"
paste textarea "**********"
type textarea "**********"
